Goal: Information Seeking & Learning: Learn about a topic

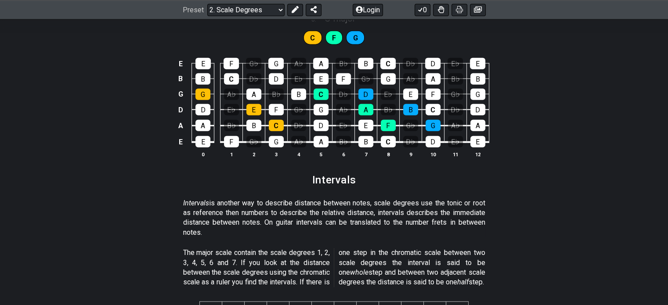
scroll to position [2028, 0]
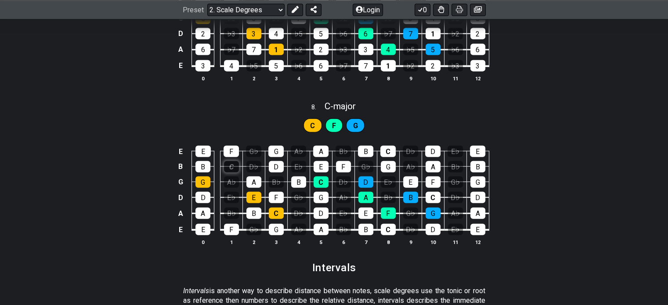
click at [232, 168] on div "C" at bounding box center [231, 166] width 15 height 11
click at [231, 167] on div "C" at bounding box center [231, 166] width 15 height 11
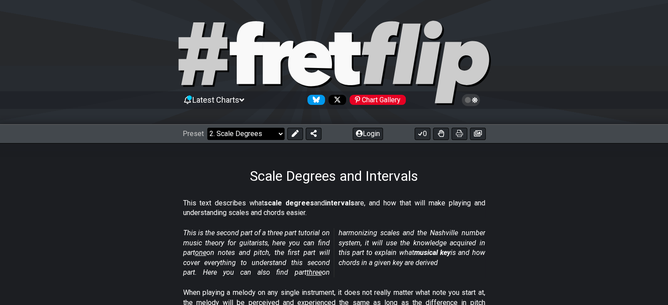
click at [266, 137] on select "Welcome to #fretflip! Initial Preset Custom Preset Minor Pentatonic Major Penta…" at bounding box center [245, 134] width 77 height 12
click at [207, 128] on select "Welcome to #fretflip! Initial Preset Custom Preset Minor Pentatonic Major Penta…" at bounding box center [245, 134] width 77 height 12
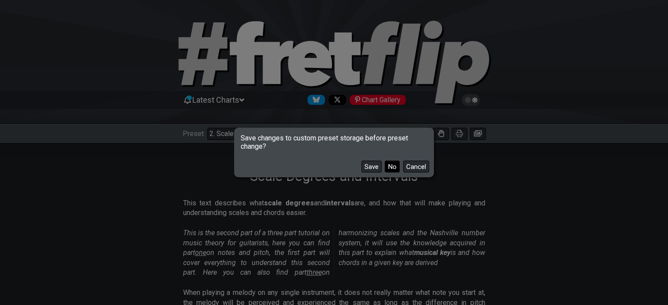
click at [392, 168] on button "No" at bounding box center [392, 167] width 15 height 12
select select "/welcome"
select select "C"
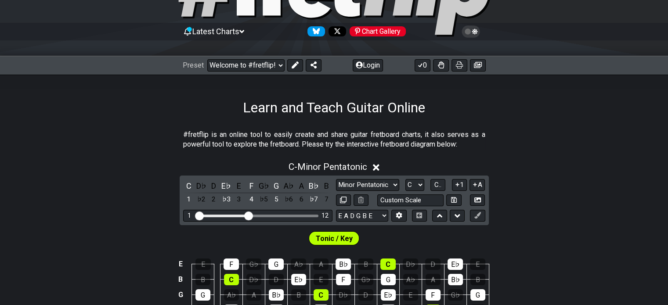
scroll to position [132, 0]
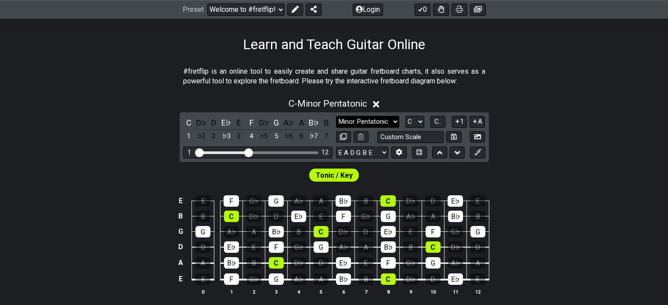
click at [394, 123] on select "Minor Pentatonic Click to edit Minor Pentatonic Major Pentatonic Minor Blues Ma…" at bounding box center [367, 122] width 63 height 12
select select "Major Pentatonic"
click at [336, 116] on select "Minor Pentatonic Click to edit Minor Pentatonic Major Pentatonic Minor Blues Ma…" at bounding box center [367, 122] width 63 height 12
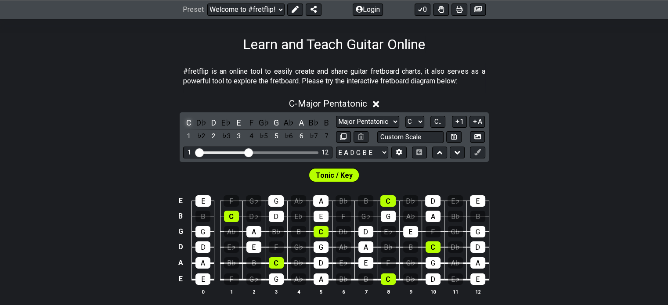
click at [188, 123] on div "C" at bounding box center [188, 123] width 11 height 12
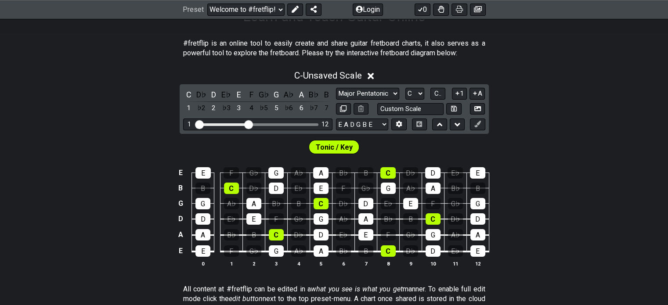
scroll to position [176, 0]
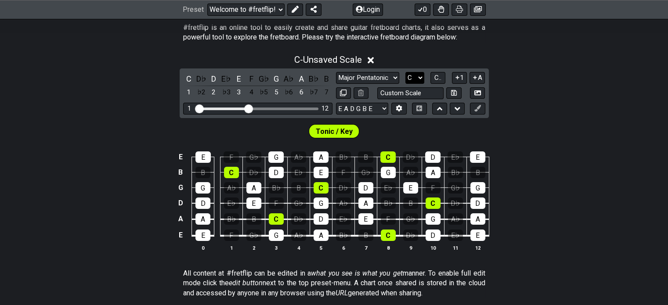
click at [420, 77] on select "A♭ A A♯ B♭ B C C♯ D♭ D D♯ E♭ E F F♯ G♭ G G♯" at bounding box center [414, 78] width 19 height 12
click at [405, 72] on select "A♭ A A♯ B♭ B C C♯ D♭ D D♯ E♭ E F F♯ G♭ G G♯" at bounding box center [414, 78] width 19 height 12
click at [437, 76] on span "C.." at bounding box center [437, 78] width 7 height 8
click at [437, 76] on span "1..7" at bounding box center [438, 78] width 11 height 8
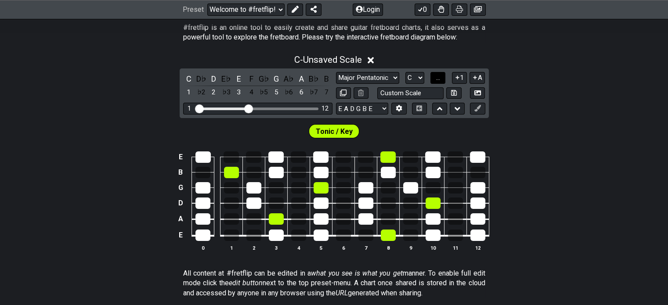
click at [439, 76] on span "..." at bounding box center [438, 78] width 4 height 8
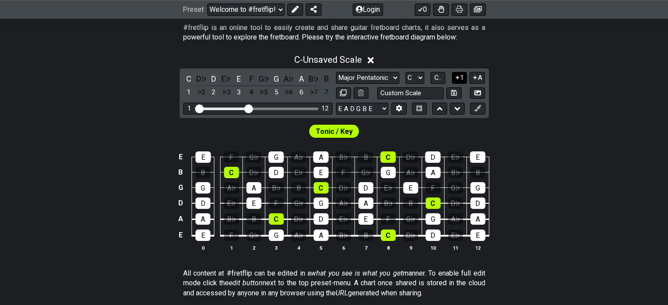
click at [459, 81] on button "1" at bounding box center [459, 78] width 15 height 12
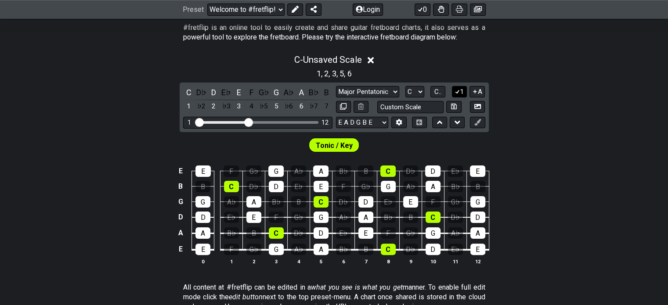
click at [458, 94] on icon at bounding box center [457, 91] width 8 height 7
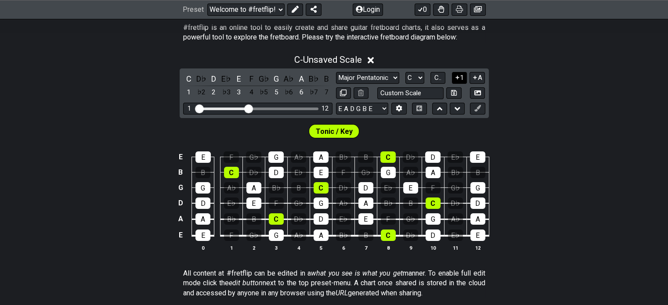
click at [457, 77] on icon at bounding box center [458, 78] width 4 height 4
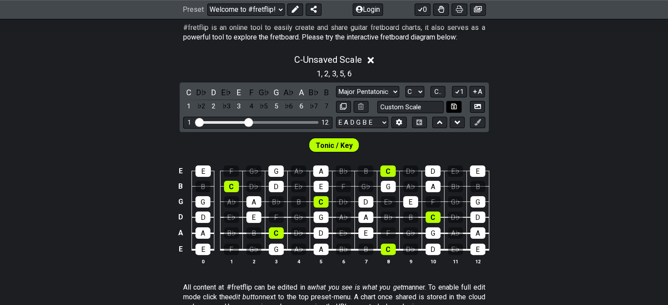
click at [457, 92] on icon at bounding box center [457, 91] width 8 height 7
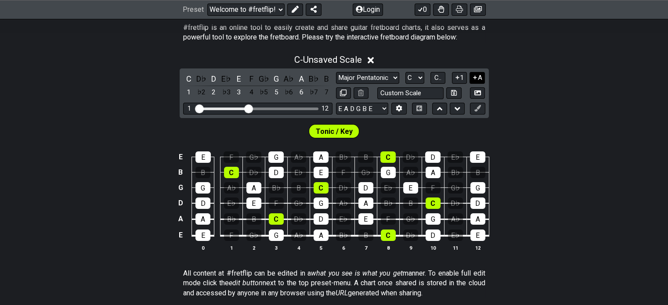
click at [478, 80] on button "A" at bounding box center [477, 78] width 15 height 12
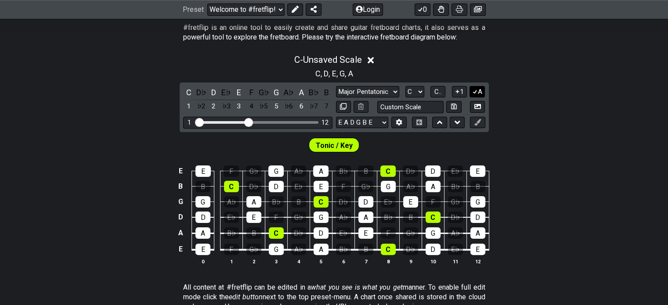
click at [477, 90] on icon at bounding box center [475, 92] width 5 height 4
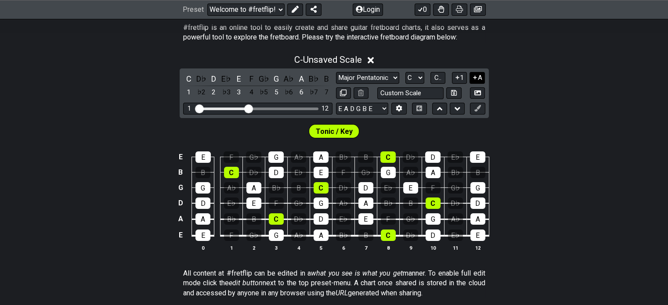
click at [477, 79] on icon at bounding box center [475, 77] width 8 height 7
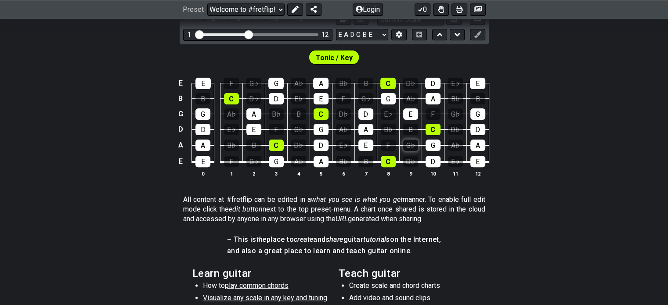
scroll to position [132, 0]
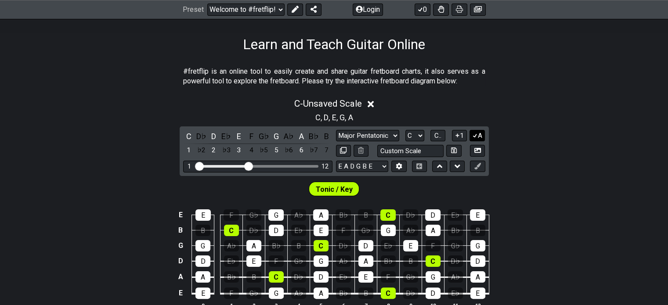
click at [480, 138] on button "A" at bounding box center [477, 136] width 15 height 12
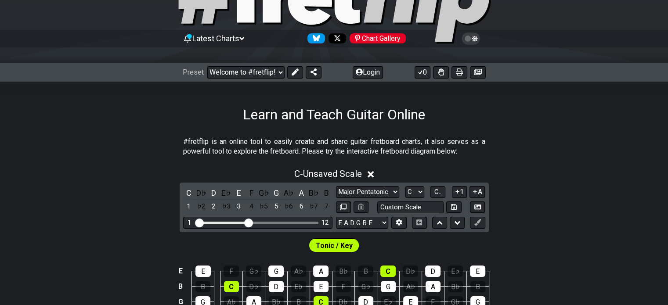
scroll to position [0, 0]
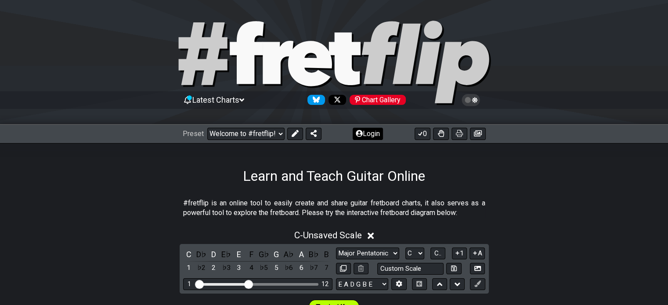
click at [372, 135] on button "Login" at bounding box center [368, 134] width 30 height 12
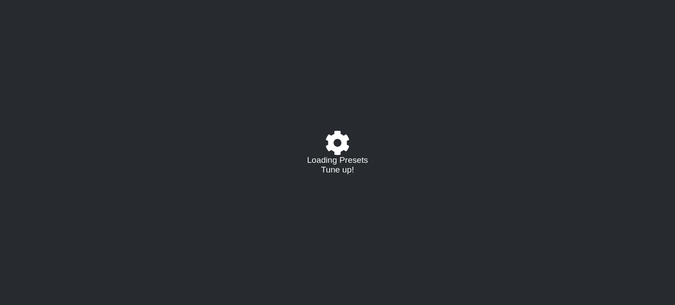
select select "C"
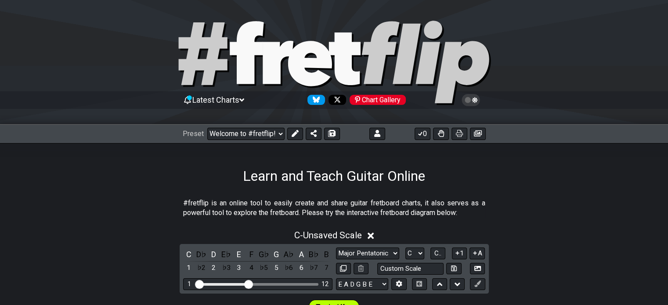
click at [597, 60] on div at bounding box center [334, 64] width 668 height 90
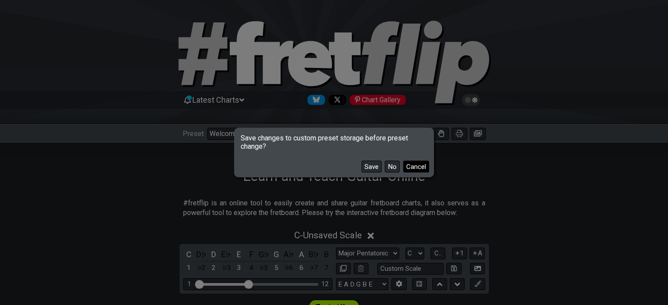
click at [424, 166] on button "Cancel" at bounding box center [416, 167] width 26 height 12
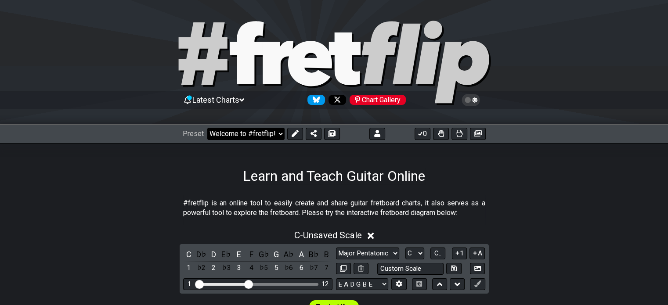
click at [274, 136] on select "Welcome to #fretflip! Initial Preset Custom Preset Minor Pentatonic Major Penta…" at bounding box center [245, 134] width 77 height 12
click at [100, 160] on div "Learn and Teach Guitar Online" at bounding box center [334, 163] width 668 height 41
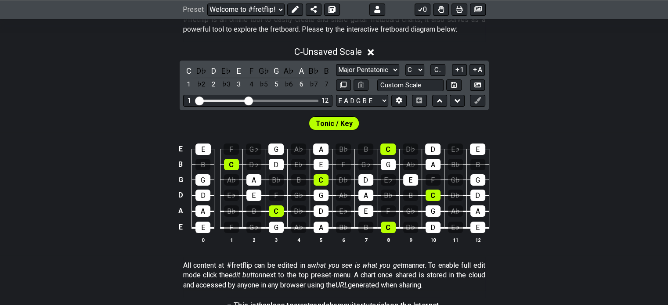
scroll to position [140, 0]
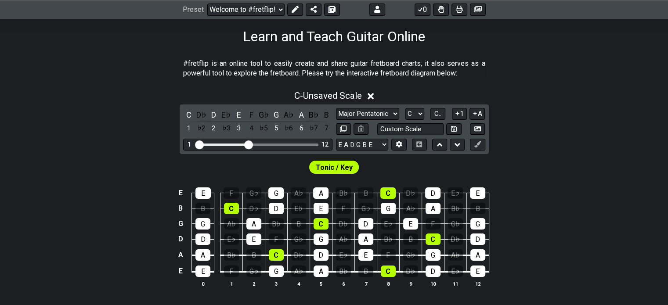
click at [374, 96] on icon at bounding box center [371, 96] width 7 height 7
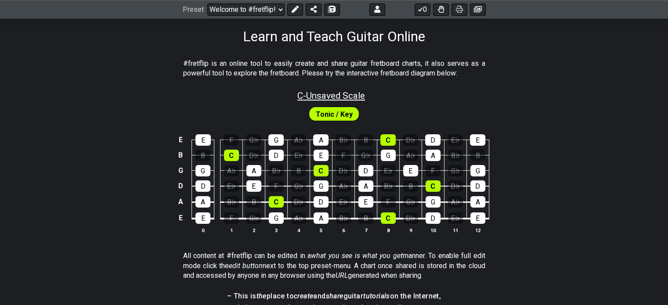
scroll to position [52, 0]
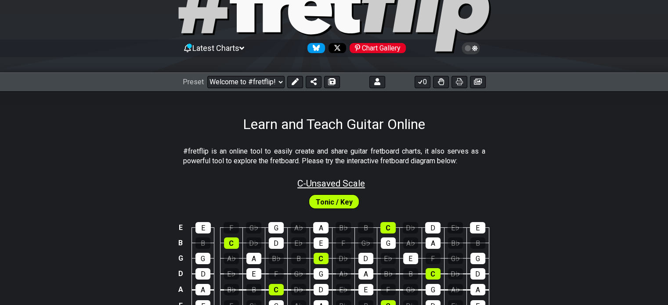
click at [334, 184] on span "C - Unsaved Scale" at bounding box center [331, 183] width 68 height 11
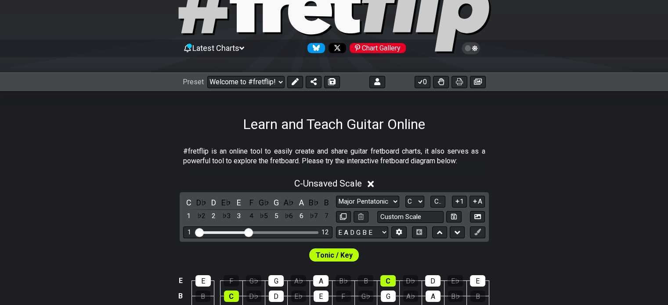
scroll to position [184, 0]
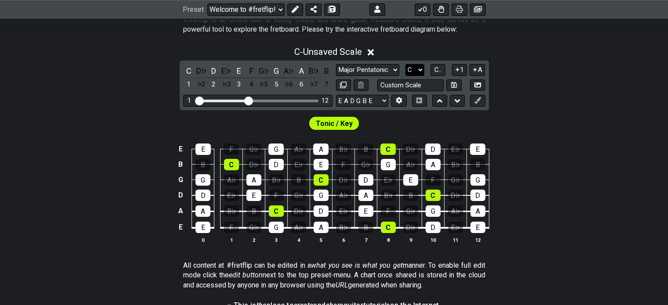
click at [420, 68] on select "A♭ A A♯ B♭ B C C♯ D♭ D D♯ E♭ E F F♯ G♭ G G♯" at bounding box center [414, 70] width 19 height 12
select select "A"
click at [405, 64] on select "A♭ A A♯ B♭ B C C♯ D♭ D D♯ E♭ E F F♯ G♭ G G♯" at bounding box center [414, 70] width 19 height 12
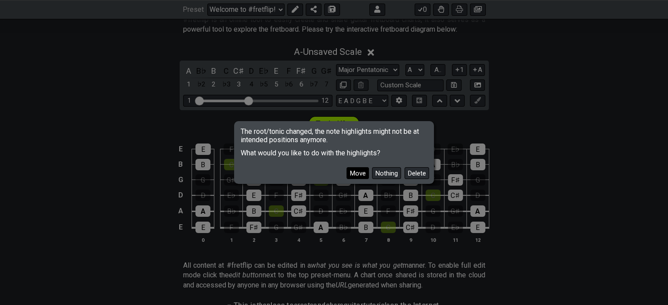
click at [354, 174] on button "Move" at bounding box center [358, 173] width 22 height 12
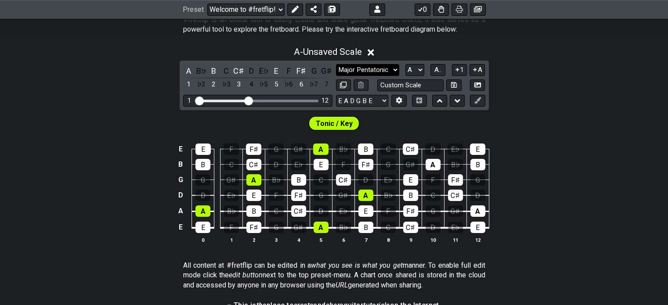
click at [398, 69] on select "Major Pentatonic Click to edit Minor Pentatonic Major Pentatonic Minor Blues Ma…" at bounding box center [367, 70] width 63 height 12
click at [394, 71] on select "Major Pentatonic Click to edit Minor Pentatonic Major Pentatonic Minor Blues Ma…" at bounding box center [367, 70] width 63 height 12
click at [336, 64] on select "Major Pentatonic Click to edit Minor Pentatonic Major Pentatonic Minor Blues Ma…" at bounding box center [367, 70] width 63 height 12
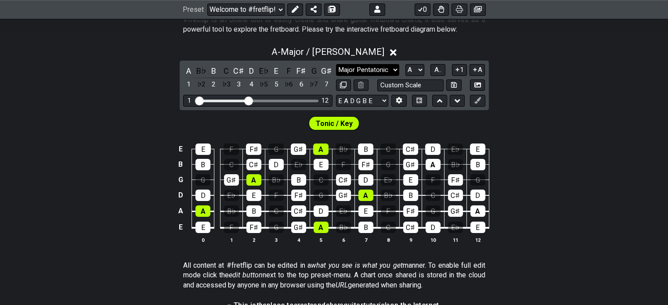
click at [395, 71] on select "Major Pentatonic Click to edit Minor Pentatonic Major Pentatonic Minor Blues Ma…" at bounding box center [367, 70] width 63 height 12
click at [336, 64] on select "Major Pentatonic Click to edit Minor Pentatonic Major Pentatonic Minor Blues Ma…" at bounding box center [367, 70] width 63 height 12
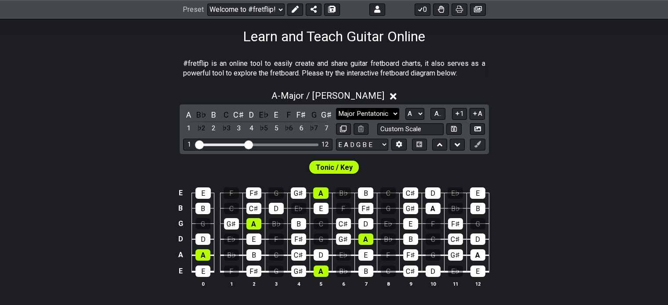
click at [382, 111] on select "Major Pentatonic Click to edit Minor Pentatonic Major Pentatonic Minor Blues Ma…" at bounding box center [367, 114] width 63 height 12
select select "Major Blues"
click at [336, 108] on select "Major Pentatonic Click to edit Minor Pentatonic Major Pentatonic Minor Blues Ma…" at bounding box center [367, 114] width 63 height 12
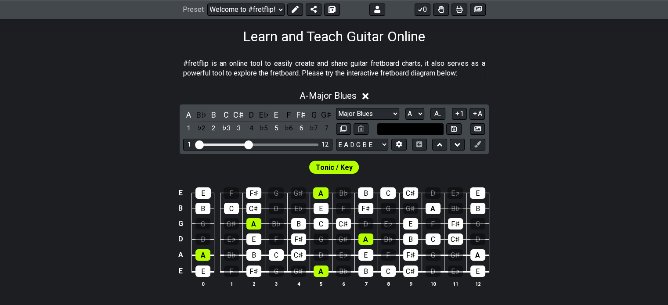
click at [412, 125] on input "text" at bounding box center [410, 129] width 67 height 12
click at [423, 128] on input "text" at bounding box center [410, 129] width 67 height 12
type input "Custom Scale"
click at [395, 114] on select "Major Pentatonic Click to edit Minor Pentatonic Major Pentatonic Minor Blues Ma…" at bounding box center [367, 114] width 63 height 12
click at [336, 108] on select "Major Pentatonic Click to edit Minor Pentatonic Major Pentatonic Minor Blues Ma…" at bounding box center [367, 114] width 63 height 12
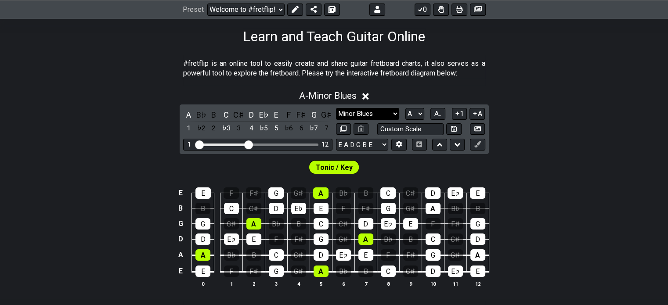
click at [384, 116] on select "Major Pentatonic Click to edit Minor Pentatonic Major Pentatonic Minor Blues Ma…" at bounding box center [367, 114] width 63 height 12
click at [336, 108] on select "Major Pentatonic Click to edit Minor Pentatonic Major Pentatonic Minor Blues Ma…" at bounding box center [367, 114] width 63 height 12
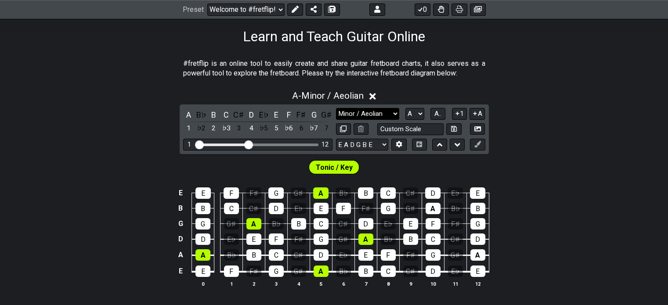
click at [392, 116] on select "Major Pentatonic Click to edit Minor Pentatonic Major Pentatonic Minor Blues Ma…" at bounding box center [367, 114] width 63 height 12
select select "Minor Pentatonic"
click at [336, 108] on select "Major Pentatonic Click to edit Minor Pentatonic Major Pentatonic Minor Blues Ma…" at bounding box center [367, 114] width 63 height 12
